Goal: Use online tool/utility

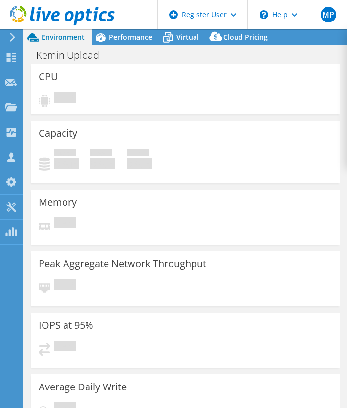
select select "USWest"
select select "USD"
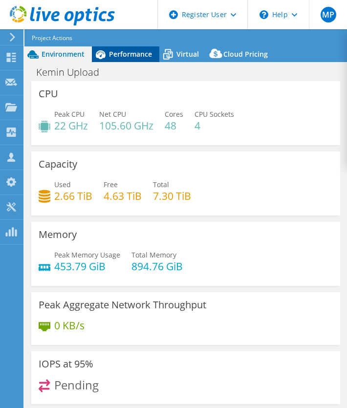
click at [135, 48] on div "Performance" at bounding box center [125, 54] width 67 height 16
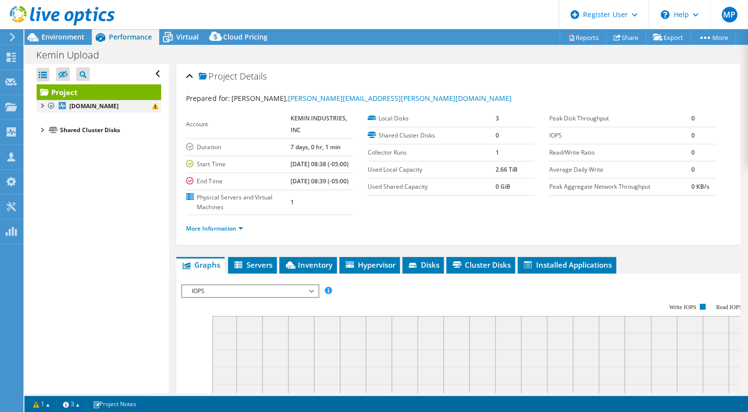
click at [41, 107] on div at bounding box center [42, 105] width 10 height 10
click at [46, 125] on div at bounding box center [46, 128] width 10 height 10
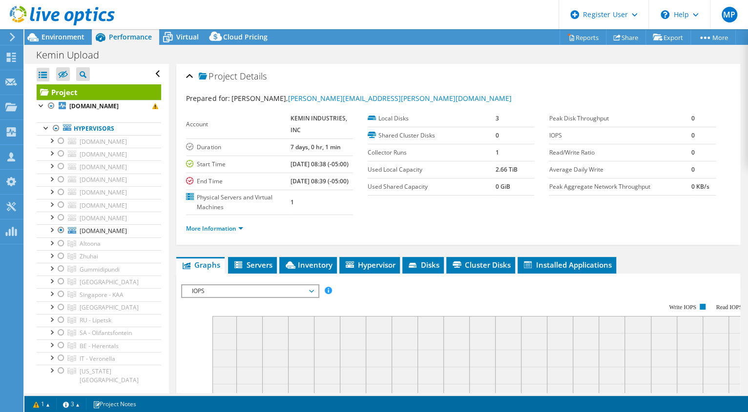
click at [346, 61] on div "Kemin Upload Print" at bounding box center [385, 55] width 723 height 18
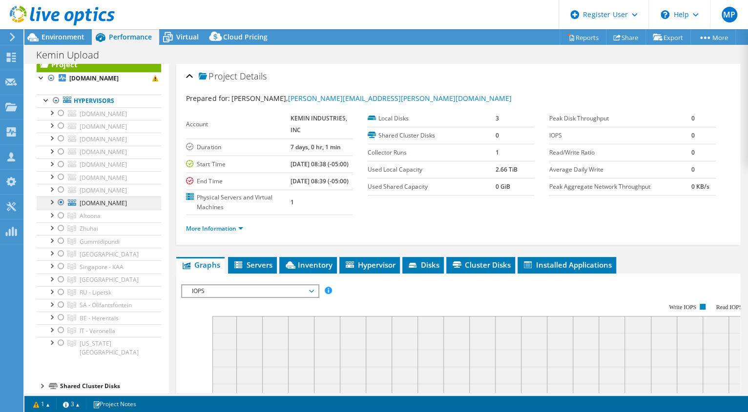
scroll to position [19, 0]
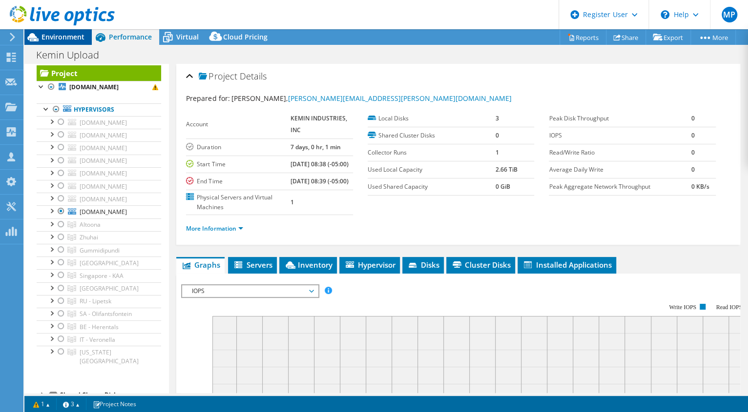
click at [50, 36] on span "Environment" at bounding box center [62, 36] width 43 height 9
